Goal: Information Seeking & Learning: Learn about a topic

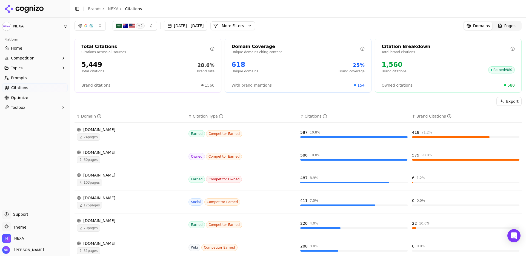
click at [110, 139] on div "24 pages" at bounding box center [130, 136] width 107 height 7
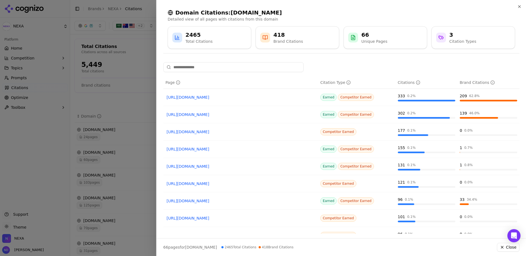
click at [137, 88] on div at bounding box center [263, 128] width 526 height 256
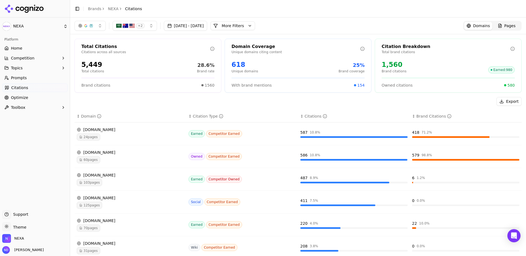
click at [90, 136] on span "24 pages" at bounding box center [89, 136] width 24 height 7
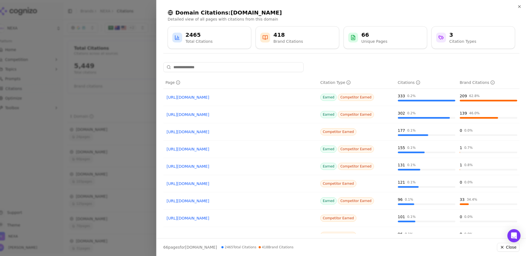
click at [218, 98] on link "[URL][DOMAIN_NAME]" at bounding box center [241, 97] width 148 height 5
click at [104, 110] on div at bounding box center [263, 128] width 526 height 256
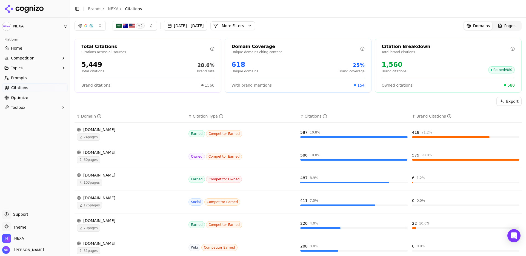
click at [89, 161] on span "60 pages" at bounding box center [89, 159] width 24 height 7
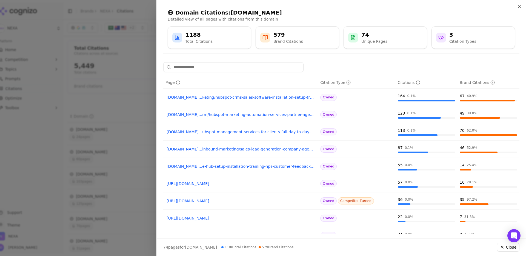
click at [113, 144] on div at bounding box center [263, 128] width 526 height 256
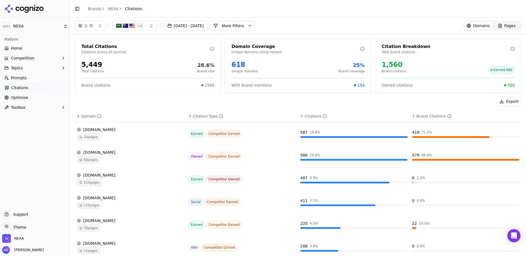
click at [87, 184] on span "103 pages" at bounding box center [89, 182] width 25 height 7
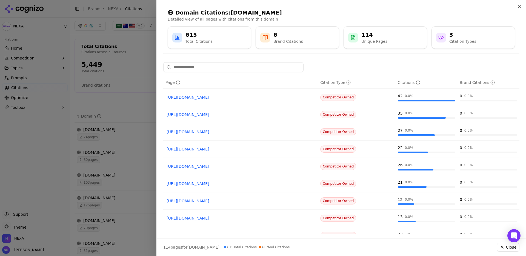
click at [89, 159] on div at bounding box center [263, 128] width 526 height 256
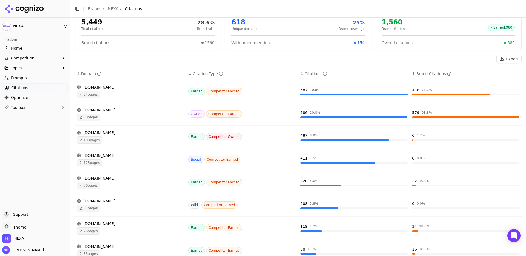
scroll to position [44, 0]
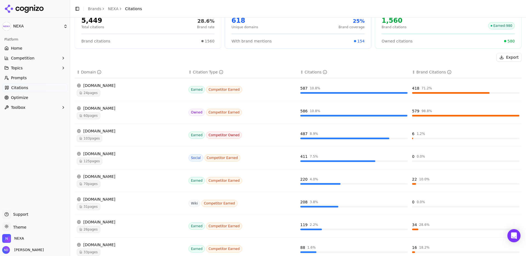
click at [89, 184] on span "70 pages" at bounding box center [89, 183] width 24 height 7
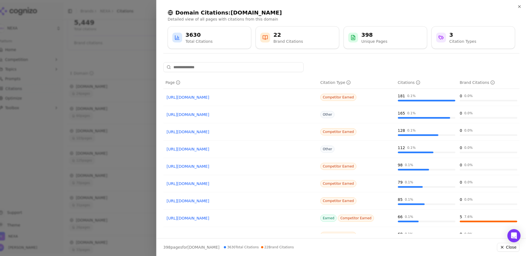
click at [215, 97] on link "[URL][DOMAIN_NAME]" at bounding box center [241, 97] width 148 height 5
click at [113, 151] on div at bounding box center [263, 128] width 526 height 256
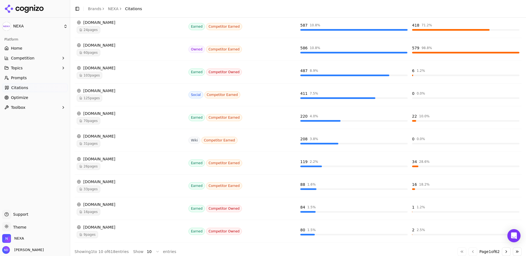
scroll to position [112, 0]
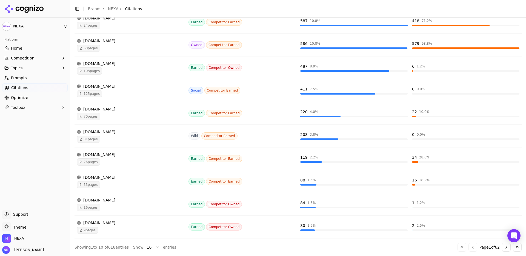
click at [85, 227] on span "9 pages" at bounding box center [87, 230] width 21 height 7
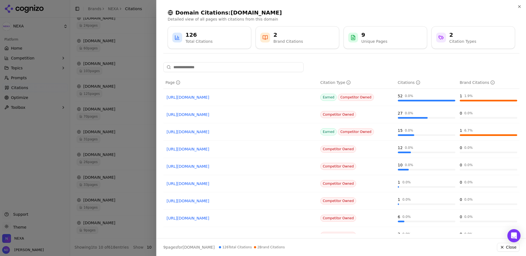
click at [85, 156] on div at bounding box center [263, 128] width 526 height 256
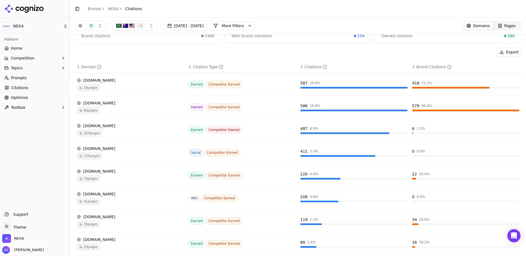
scroll to position [0, 0]
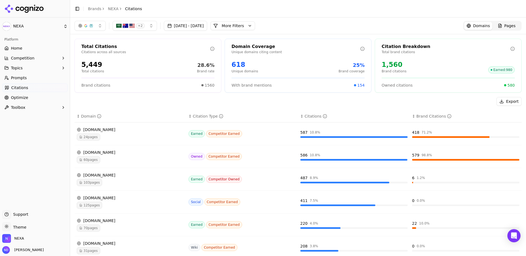
click at [323, 142] on td "587 10.8 %" at bounding box center [354, 134] width 112 height 23
click at [25, 49] on link "Home" at bounding box center [35, 48] width 66 height 9
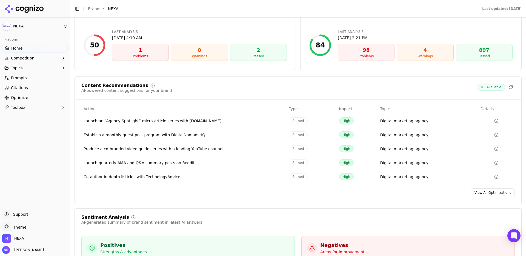
scroll to position [782, 0]
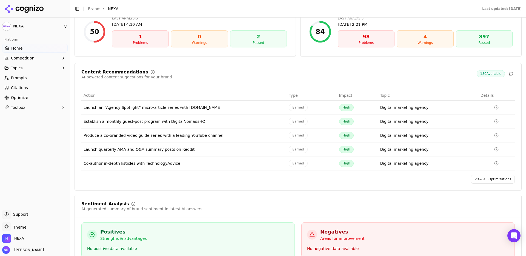
click at [104, 110] on div "Launch an “Agency Spotlight” micro-article series with [DOMAIN_NAME]" at bounding box center [184, 107] width 201 height 5
click at [126, 110] on div "Launch an “Agency Spotlight” micro-article series with [DOMAIN_NAME]" at bounding box center [184, 107] width 201 height 5
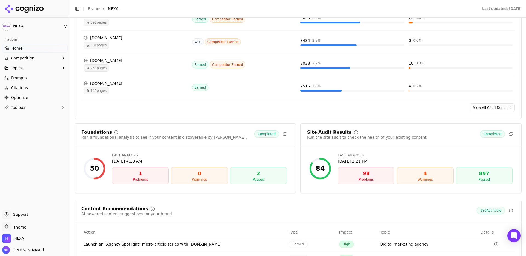
scroll to position [653, 0]
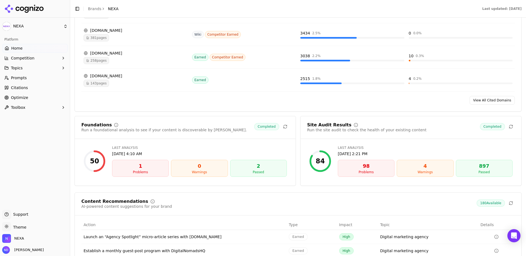
click at [135, 174] on div "Problems" at bounding box center [141, 172] width 52 height 4
click at [362, 170] on div "98" at bounding box center [366, 166] width 52 height 8
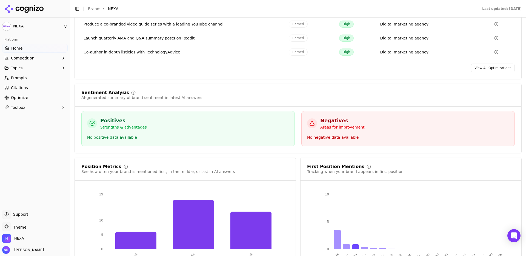
scroll to position [947, 0]
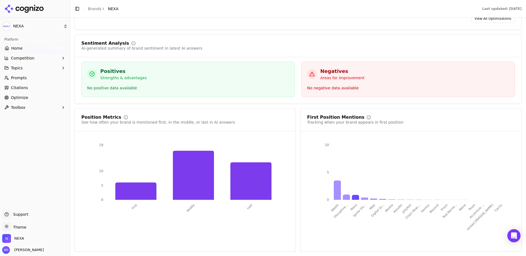
click at [62, 58] on icon "button" at bounding box center [63, 58] width 4 height 4
click at [47, 66] on span "Metrics" at bounding box center [35, 66] width 48 height 5
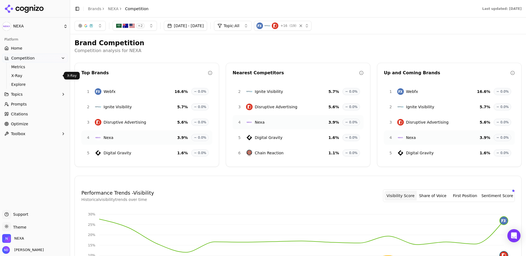
click at [16, 78] on span "X-Ray" at bounding box center [35, 75] width 48 height 5
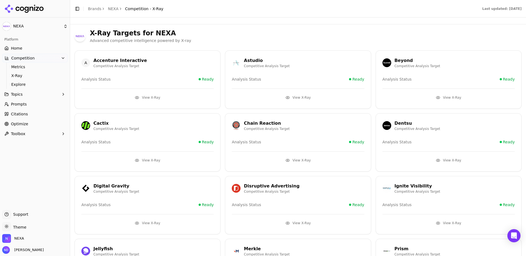
click at [301, 158] on button "View X-Ray" at bounding box center [298, 160] width 132 height 9
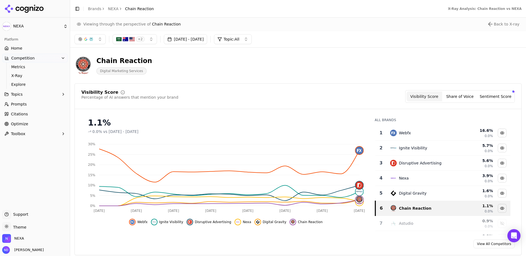
click at [33, 46] on link "Home" at bounding box center [35, 48] width 66 height 9
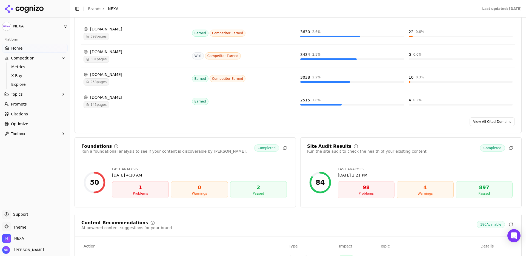
scroll to position [719, 0]
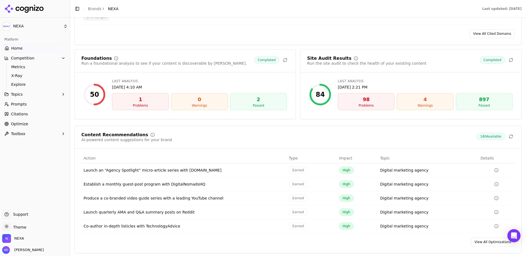
click at [358, 107] on div "Problems" at bounding box center [366, 105] width 52 height 4
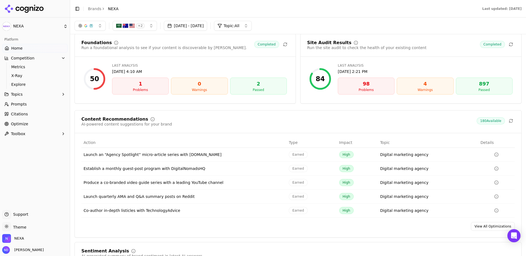
scroll to position [718, 0]
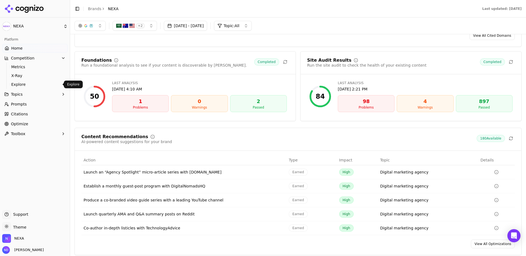
click at [21, 83] on span "Explore" at bounding box center [35, 84] width 48 height 5
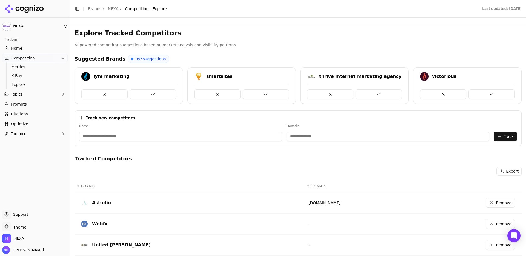
click at [58, 95] on button "Topics" at bounding box center [35, 94] width 66 height 9
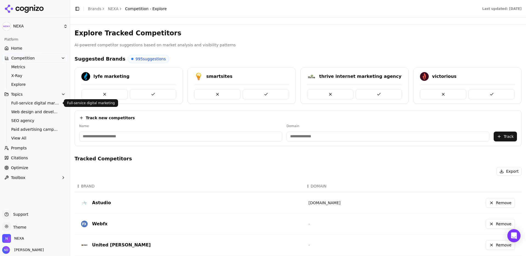
click at [44, 102] on span "Full-service digital marketing" at bounding box center [35, 102] width 48 height 5
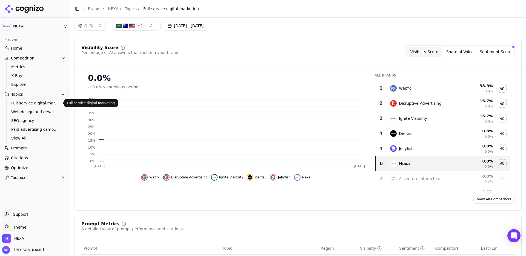
click at [47, 101] on span "Full-service digital marketing" at bounding box center [35, 102] width 48 height 5
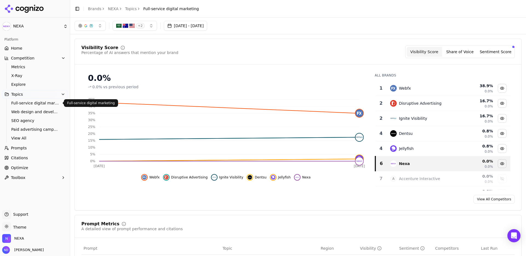
click at [47, 104] on span "Full-service digital marketing" at bounding box center [35, 102] width 48 height 5
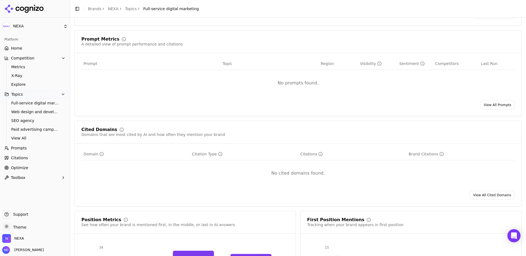
scroll to position [287, 0]
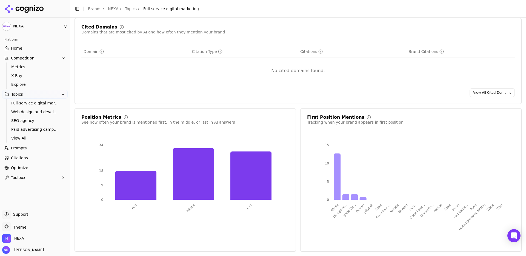
click at [17, 150] on span "Prompts" at bounding box center [19, 147] width 16 height 5
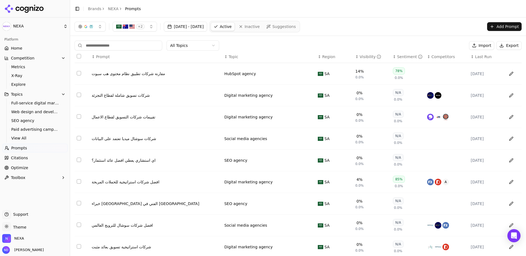
click at [15, 158] on span "Citations" at bounding box center [19, 157] width 17 height 5
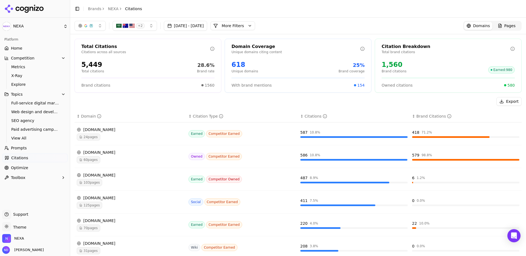
click at [19, 168] on span "Optimize" at bounding box center [19, 167] width 17 height 5
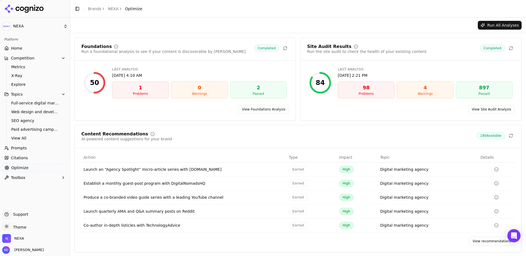
click at [25, 167] on span "Optimize" at bounding box center [19, 167] width 17 height 5
click at [378, 93] on div "Problems" at bounding box center [366, 94] width 52 height 4
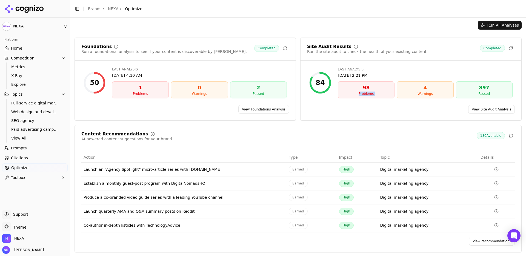
click at [378, 93] on div "Problems" at bounding box center [366, 94] width 52 height 4
click at [259, 109] on link "View Foundations Analysis" at bounding box center [263, 109] width 51 height 9
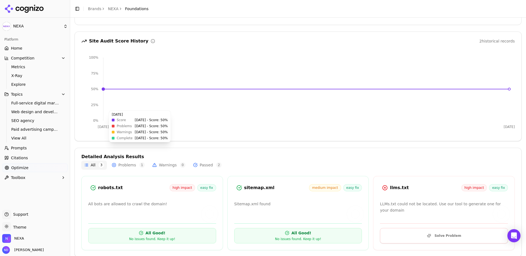
scroll to position [52, 0]
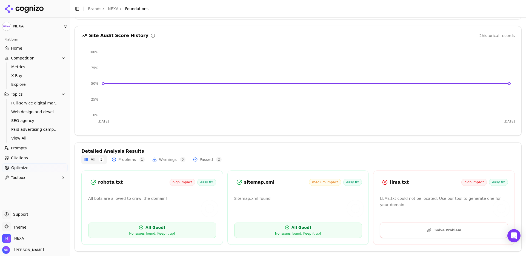
click at [60, 179] on button "Toolbox" at bounding box center [35, 177] width 66 height 9
click at [34, 194] on span "View All" at bounding box center [35, 194] width 48 height 5
